Goal: Task Accomplishment & Management: Manage account settings

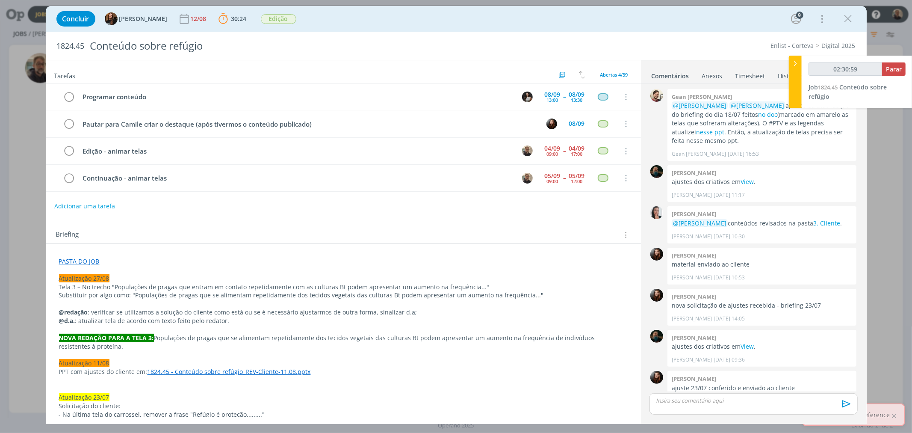
scroll to position [506, 0]
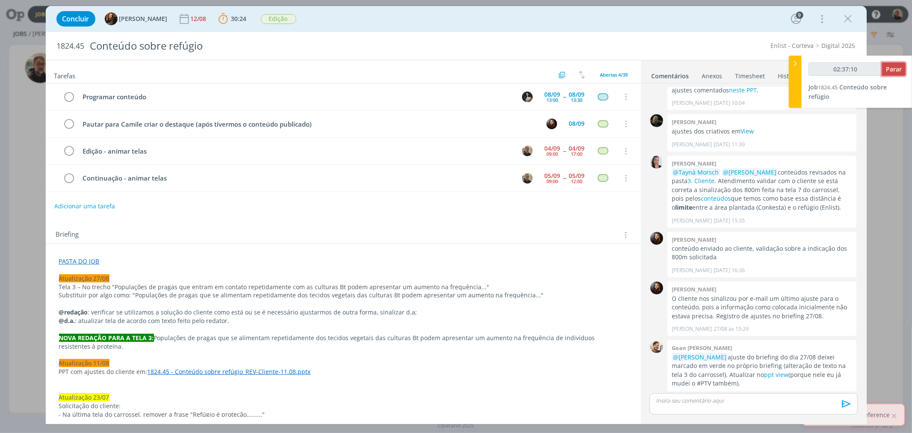
click at [891, 69] on span "Parar" at bounding box center [894, 69] width 16 height 8
type input "02:38:00"
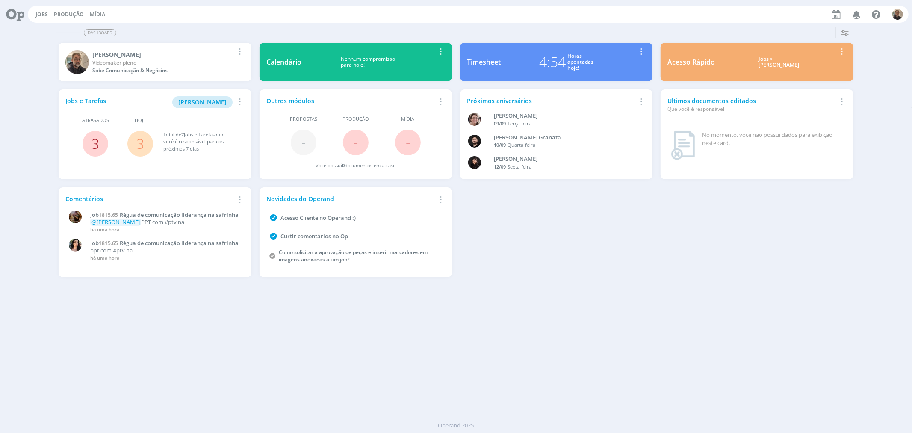
click at [95, 141] on link "3" at bounding box center [95, 143] width 8 height 18
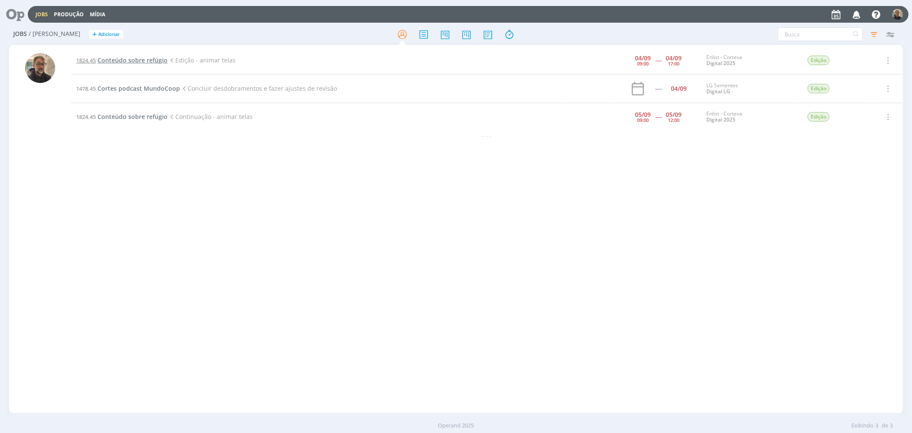
click at [110, 59] on span "Conteúdo sobre refúgio" at bounding box center [132, 60] width 70 height 8
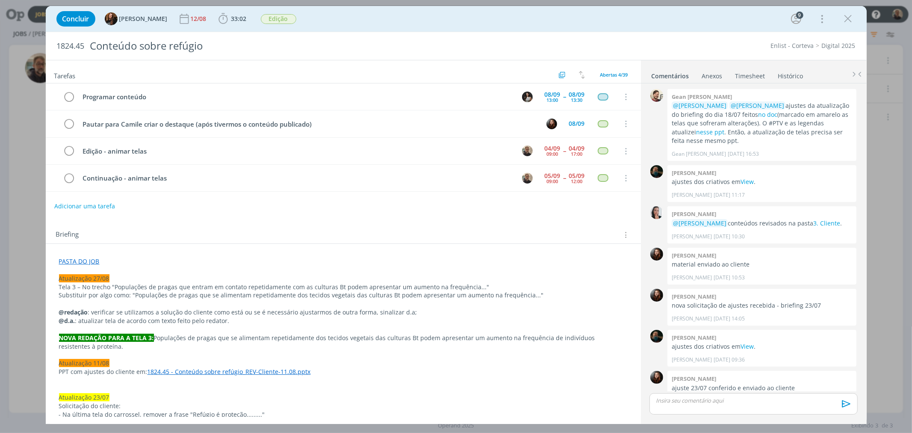
scroll to position [693, 0]
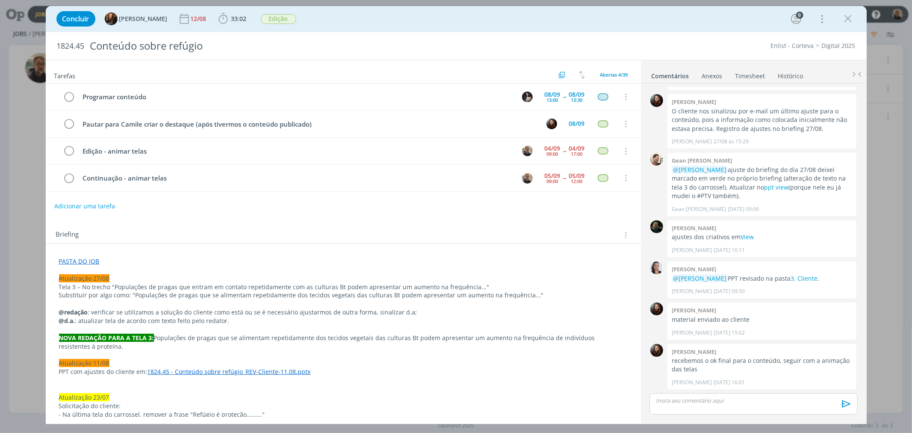
click at [746, 74] on link "Timesheet" at bounding box center [750, 74] width 31 height 12
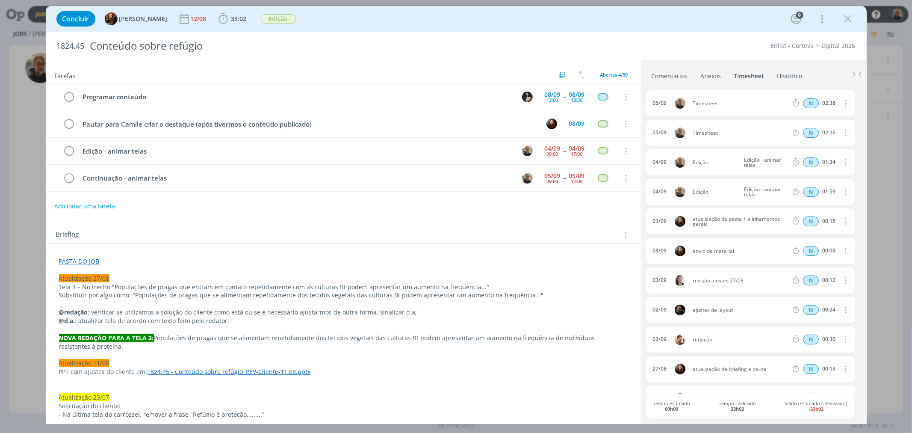
click at [820, 133] on icon "dialog" at bounding box center [844, 132] width 9 height 10
click at [804, 160] on link "Editar" at bounding box center [821, 161] width 68 height 14
click at [707, 135] on div "Timesheet" at bounding box center [715, 132] width 46 height 9
drag, startPoint x: 722, startPoint y: 134, endPoint x: 659, endPoint y: 134, distance: 62.8
click at [643, 134] on body "Jobs Produção Mídia Notificações Central de Ajuda Área de Membros Implantação o…" at bounding box center [456, 216] width 912 height 433
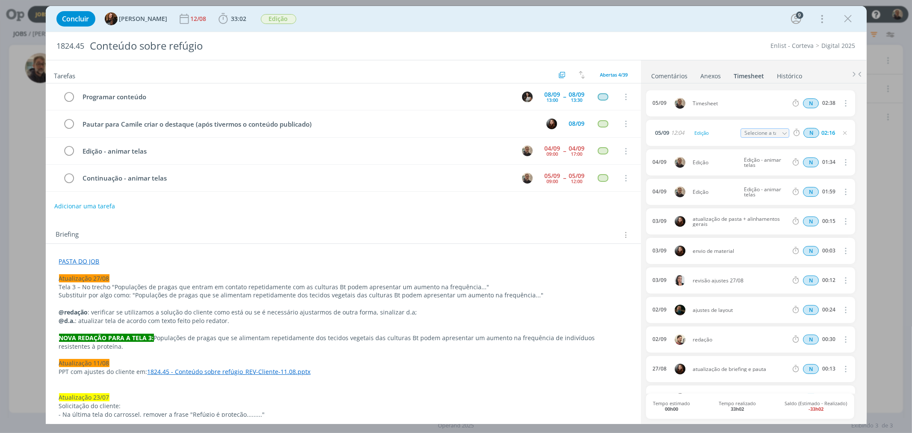
click at [781, 136] on icon "dialog" at bounding box center [784, 133] width 6 height 6
click at [760, 195] on div "Edição - animar telas - [PERSON_NAME]" at bounding box center [771, 195] width 51 height 7
type input "Edição - animar telas"
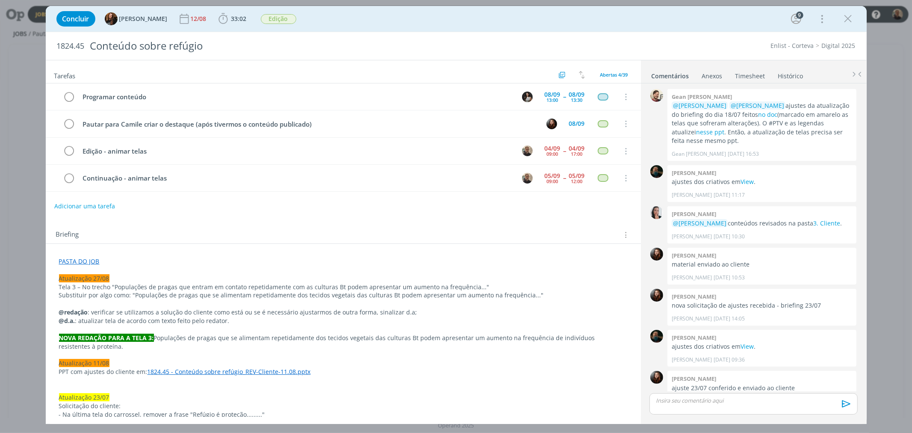
scroll to position [693, 0]
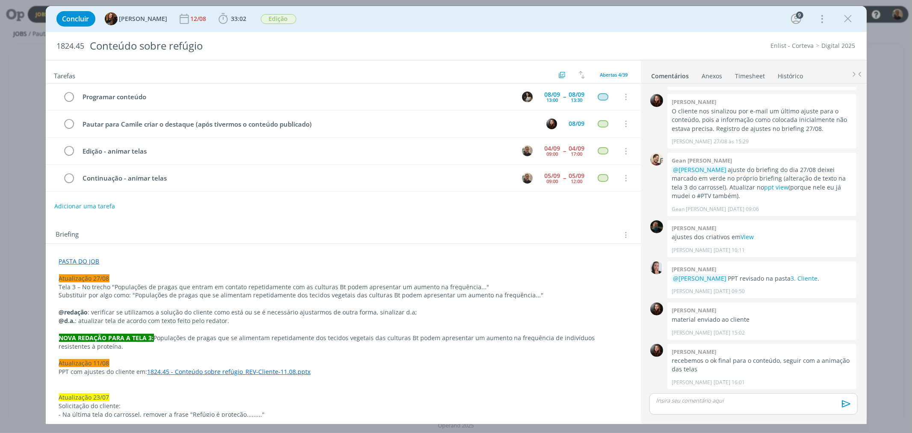
click at [749, 74] on link "Timesheet" at bounding box center [750, 74] width 31 height 12
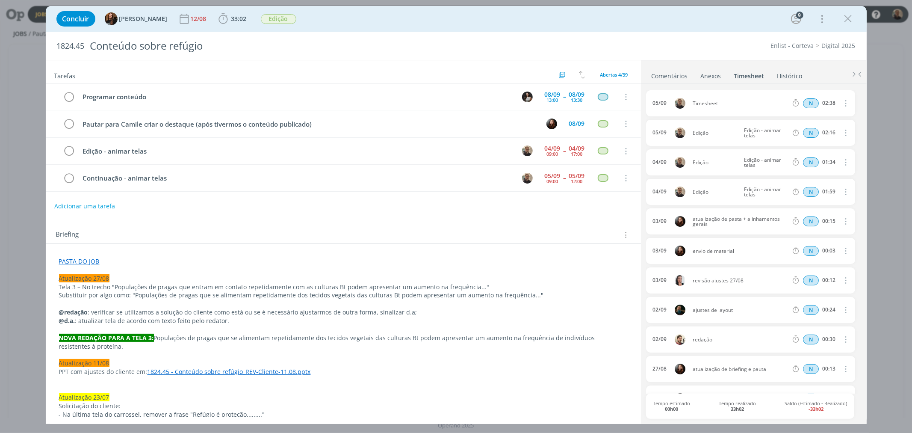
click at [840, 101] on icon "dialog" at bounding box center [844, 103] width 9 height 10
click at [811, 130] on link "Editar" at bounding box center [821, 132] width 68 height 14
click at [716, 103] on div "Timesheet" at bounding box center [715, 103] width 46 height 9
drag, startPoint x: 722, startPoint y: 103, endPoint x: 656, endPoint y: 103, distance: 65.8
click at [656, 103] on div "05/09 16:10 Timesheet Selecione a tarefa N 02:38" at bounding box center [750, 103] width 209 height 26
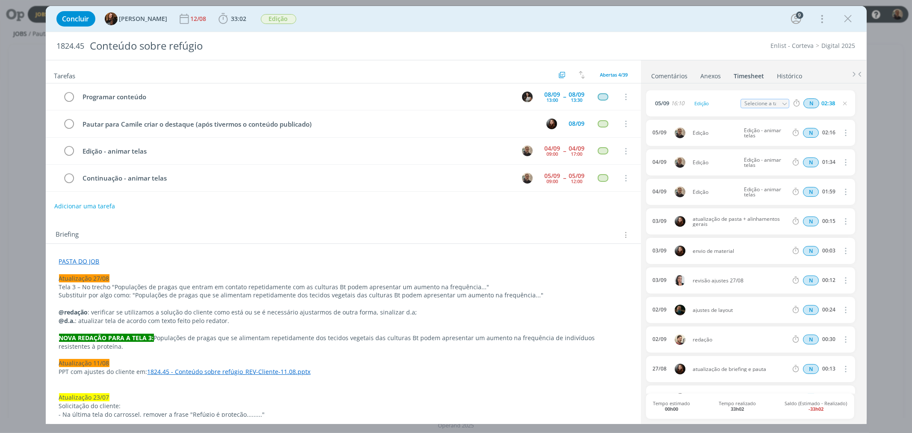
click at [781, 102] on icon "dialog" at bounding box center [784, 104] width 6 height 6
click at [755, 165] on div "Edição - animar telas - [PERSON_NAME]" at bounding box center [771, 166] width 51 height 7
type input "Edição - animar telas"
click at [824, 85] on div "05/09 16:10 Edição Edição - animar telas Abertas Pautar para Camile criar o des…" at bounding box center [753, 252] width 215 height 338
drag, startPoint x: 218, startPoint y: 15, endPoint x: 230, endPoint y: 31, distance: 20.5
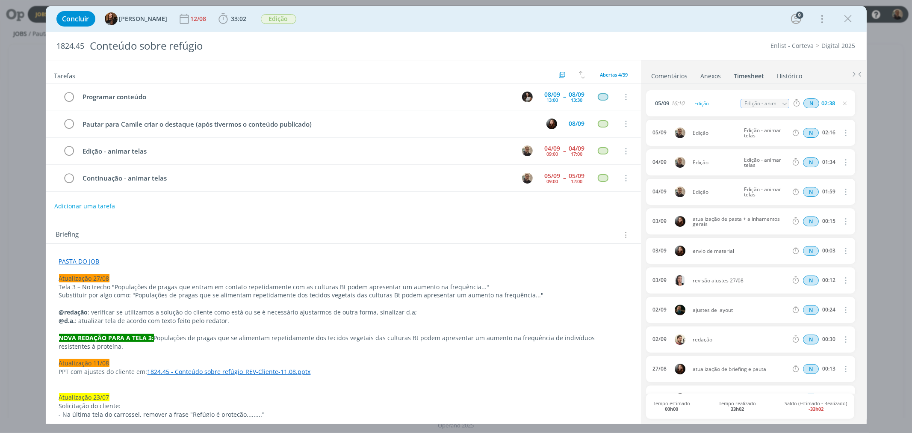
click at [218, 15] on icon "dialog" at bounding box center [223, 18] width 13 height 13
click at [243, 36] on span "Iniciar" at bounding box center [252, 38] width 18 height 6
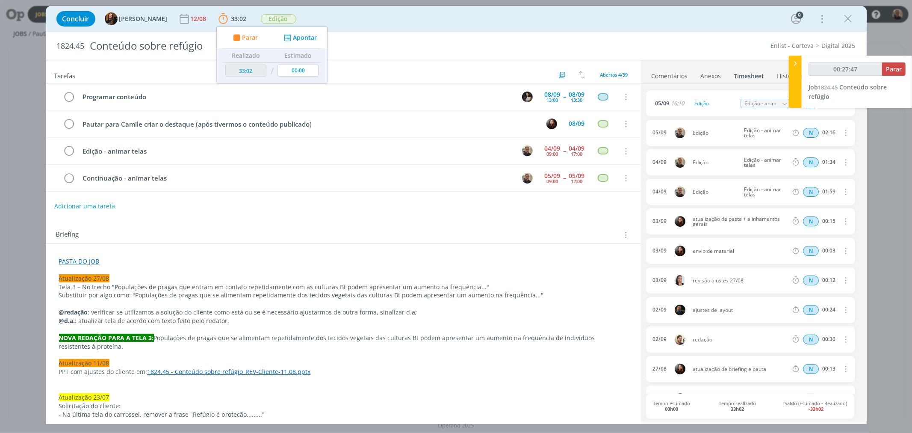
type input "00:28:47"
